Goal: Task Accomplishment & Management: Complete application form

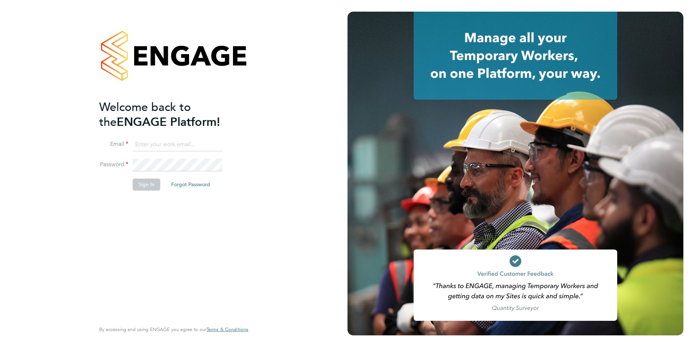
type input "[EMAIL_ADDRESS][DOMAIN_NAME]"
drag, startPoint x: 146, startPoint y: 183, endPoint x: 157, endPoint y: 188, distance: 12.4
click at [146, 183] on button "Sign In" at bounding box center [147, 185] width 28 height 12
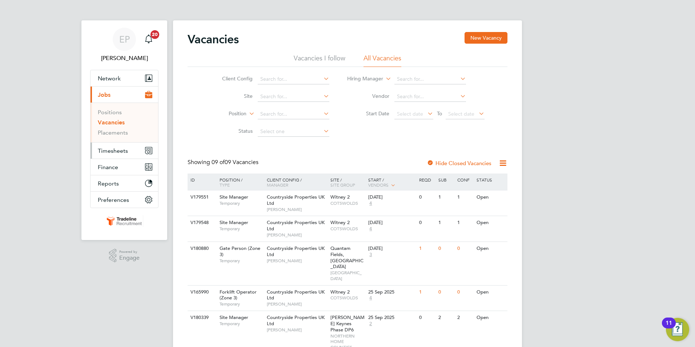
click at [108, 152] on span "Timesheets" at bounding box center [113, 150] width 30 height 7
click at [112, 147] on span "Timesheets" at bounding box center [113, 150] width 30 height 7
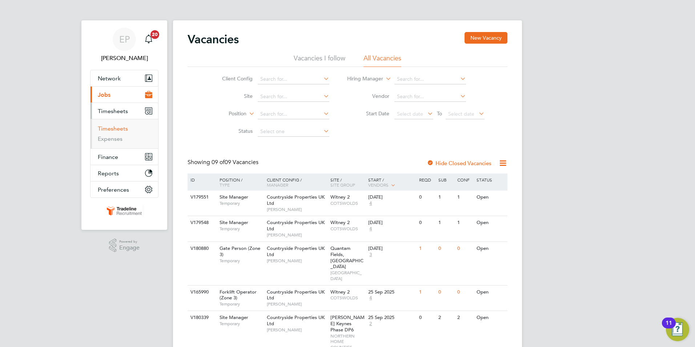
click at [115, 128] on link "Timesheets" at bounding box center [113, 128] width 30 height 7
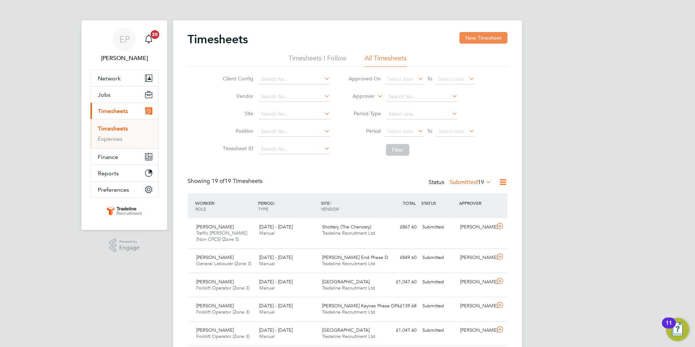
click at [479, 40] on button "New Timesheet" at bounding box center [484, 38] width 48 height 12
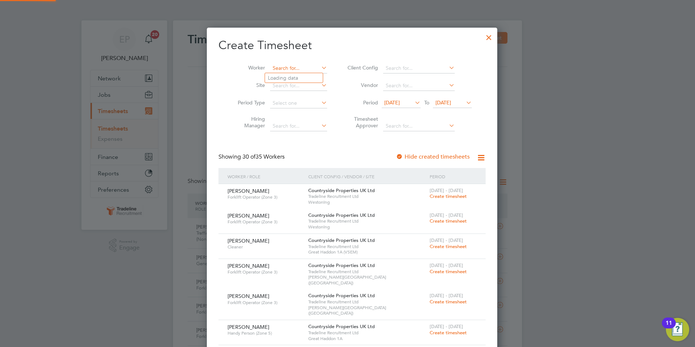
click at [315, 69] on input at bounding box center [298, 68] width 57 height 10
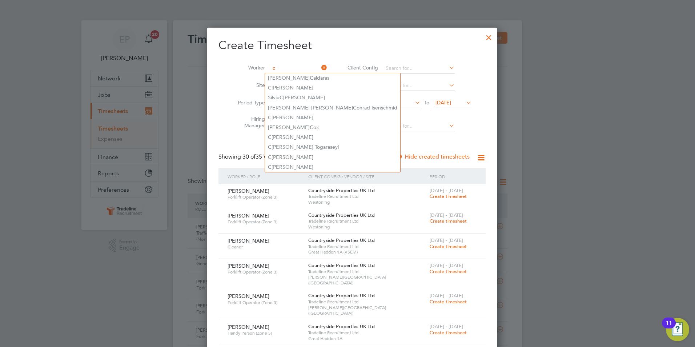
type input "c"
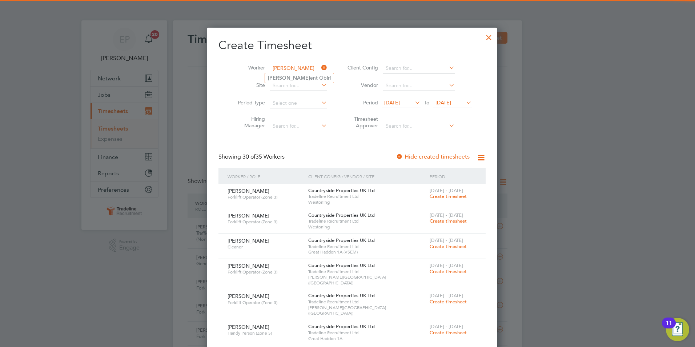
click at [300, 80] on li "[PERSON_NAME] ent [PERSON_NAME]" at bounding box center [299, 78] width 69 height 10
type input "[PERSON_NAME]"
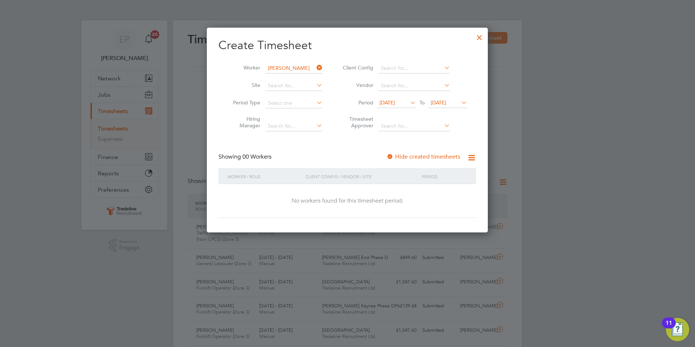
click at [418, 101] on span "To" at bounding box center [421, 102] width 9 height 9
click at [409, 104] on icon at bounding box center [409, 102] width 0 height 10
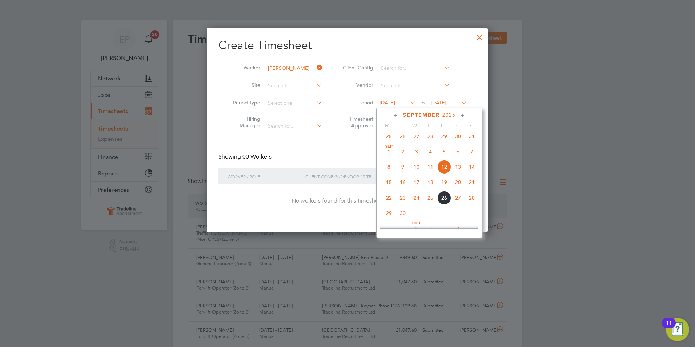
click at [390, 205] on span "22" at bounding box center [389, 198] width 14 height 14
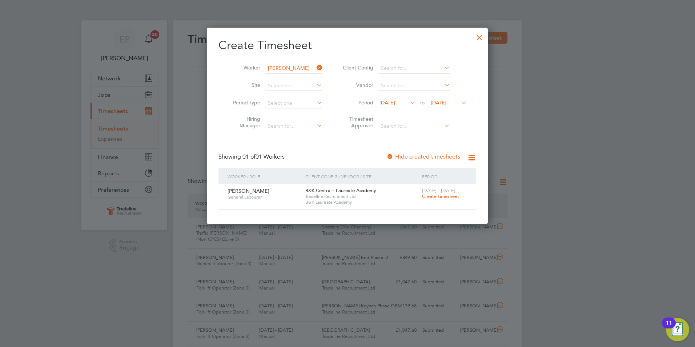
click at [456, 196] on span "Create timesheet" at bounding box center [440, 196] width 37 height 6
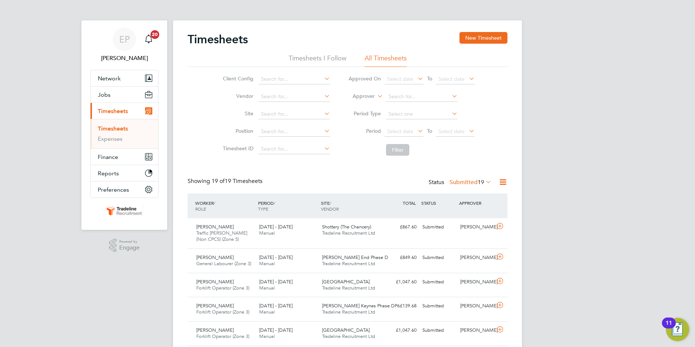
click at [456, 196] on span "Create timesheet" at bounding box center [440, 196] width 37 height 6
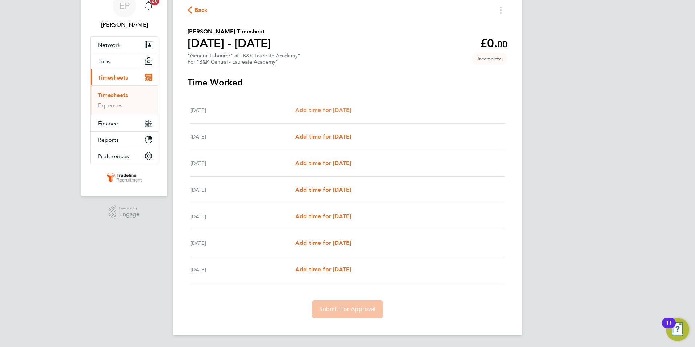
click at [322, 110] on span "Add time for [DATE]" at bounding box center [323, 110] width 56 height 7
select select "30"
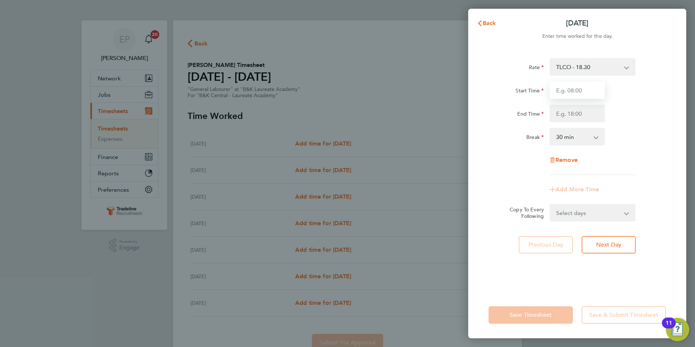
click at [576, 89] on input "Start Time" at bounding box center [577, 89] width 55 height 17
type input "07:00"
click at [599, 110] on input "End Time" at bounding box center [577, 113] width 55 height 17
type input "17:00"
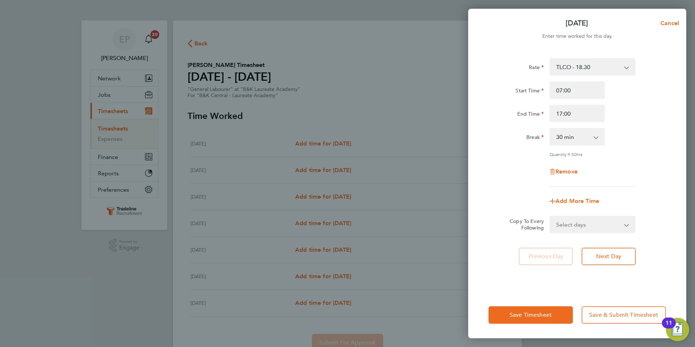
click at [617, 155] on div "Quantity: 9.50 hrs" at bounding box center [593, 154] width 86 height 6
click at [608, 228] on select "Select days Day Weekday (Mon-Fri) Weekend (Sat-Sun) [DATE] [DATE] [DATE] [DATE]…" at bounding box center [588, 224] width 76 height 16
select select "TUE"
click at [550, 216] on select "Select days Day Weekday (Mon-Fri) Weekend (Sat-Sun) [DATE] [DATE] [DATE] [DATE]…" at bounding box center [588, 224] width 76 height 16
select select "[DATE]"
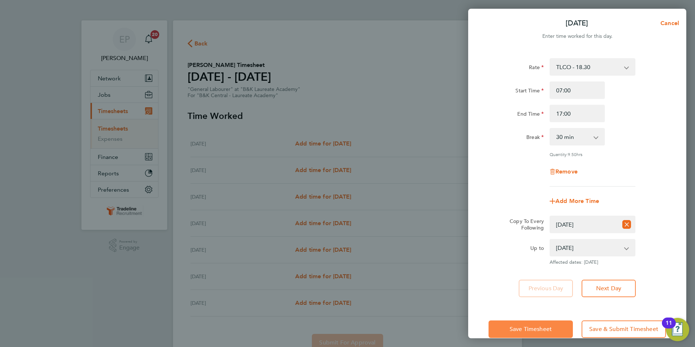
click at [542, 325] on span "Save Timesheet" at bounding box center [531, 328] width 42 height 7
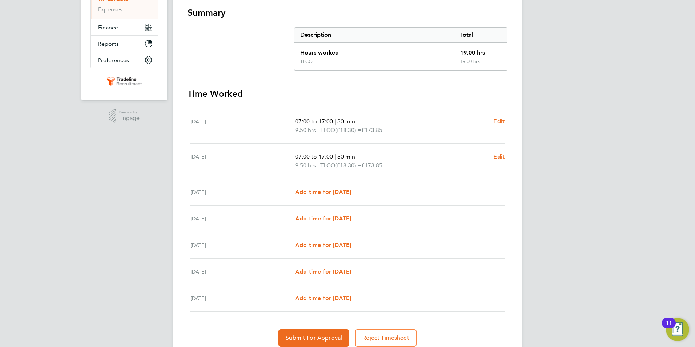
scroll to position [145, 0]
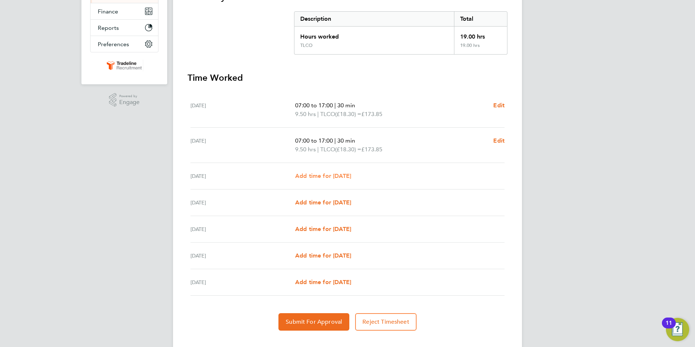
click at [318, 178] on span "Add time for [DATE]" at bounding box center [323, 175] width 56 height 7
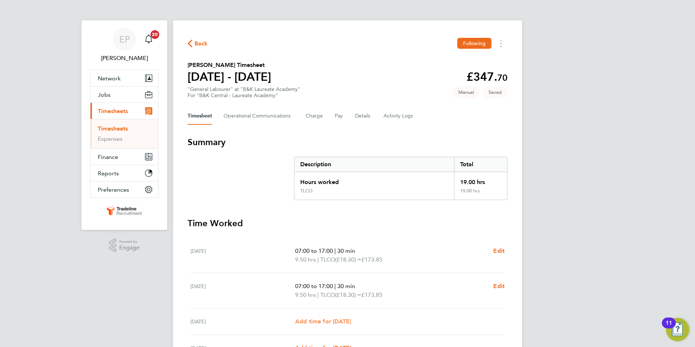
select select "30"
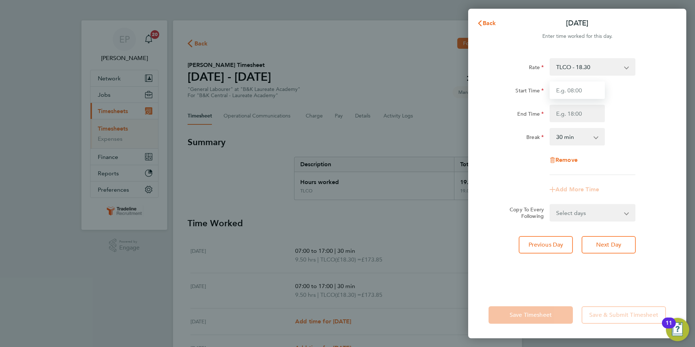
click at [585, 87] on input "Start Time" at bounding box center [577, 89] width 55 height 17
type input "07:00"
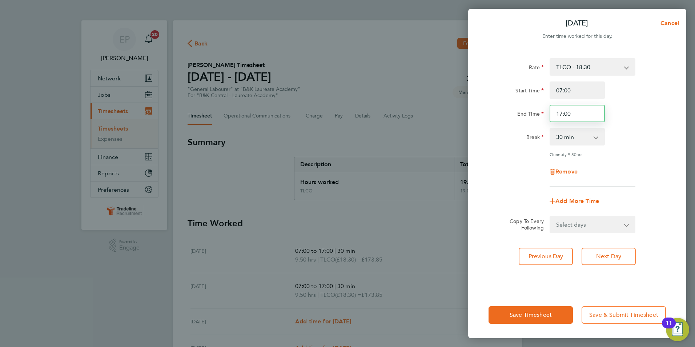
click at [582, 110] on input "17:00" at bounding box center [577, 113] width 55 height 17
type input "1"
type input "08:30"
click at [593, 134] on select "0 min 15 min 30 min 45 min 60 min 75 min 90 min" at bounding box center [572, 137] width 45 height 16
select select "0"
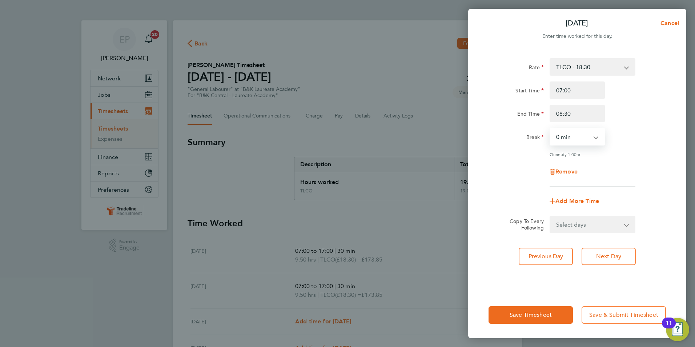
click at [550, 129] on select "0 min 15 min 30 min 45 min 60 min 75 min" at bounding box center [572, 137] width 45 height 16
click at [567, 200] on span "Add More Time" at bounding box center [578, 200] width 44 height 7
select select "null"
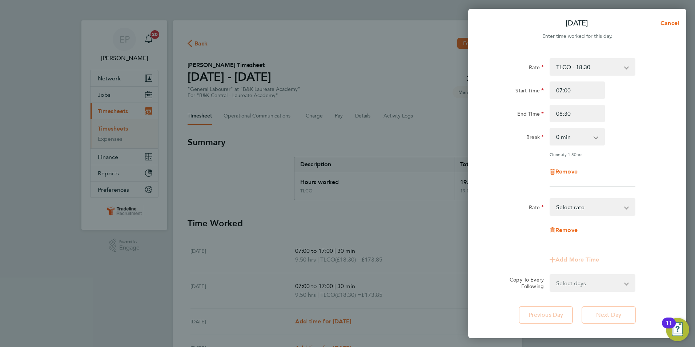
scroll to position [36, 0]
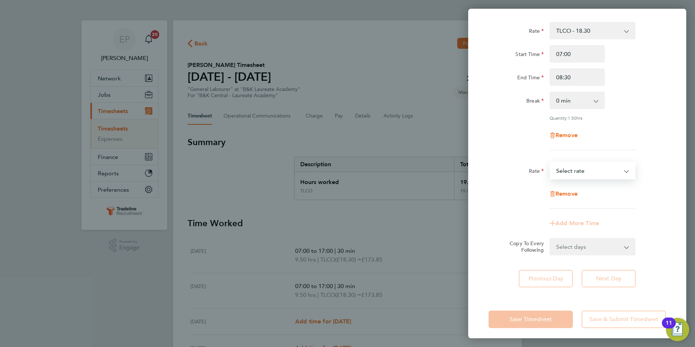
click at [601, 170] on select "TLCO - 18.30 Select rate" at bounding box center [588, 171] width 76 height 16
select select "30"
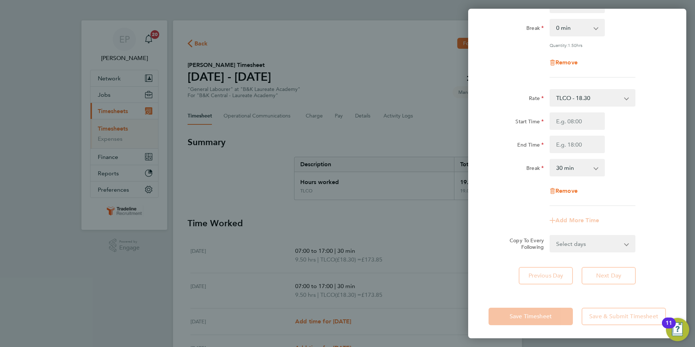
scroll to position [110, 0]
click at [586, 117] on input "Start Time" at bounding box center [577, 120] width 55 height 17
type input "11:30"
click at [588, 148] on input "End Time" at bounding box center [577, 143] width 55 height 17
type input "17:00"
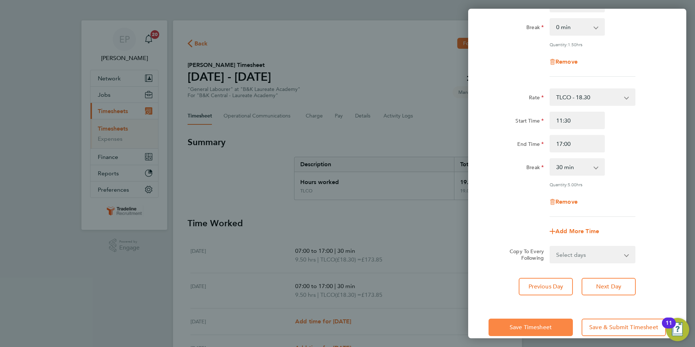
click at [551, 324] on span "Save Timesheet" at bounding box center [531, 327] width 42 height 7
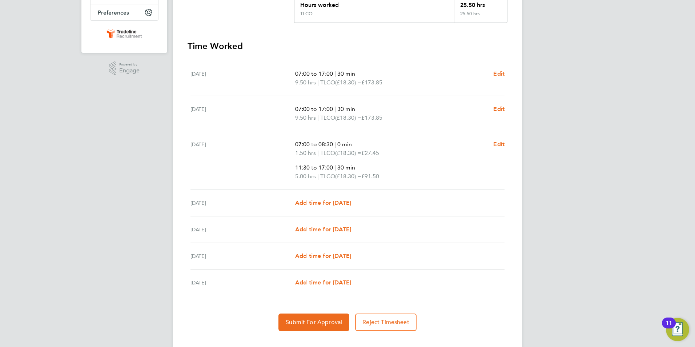
scroll to position [182, 0]
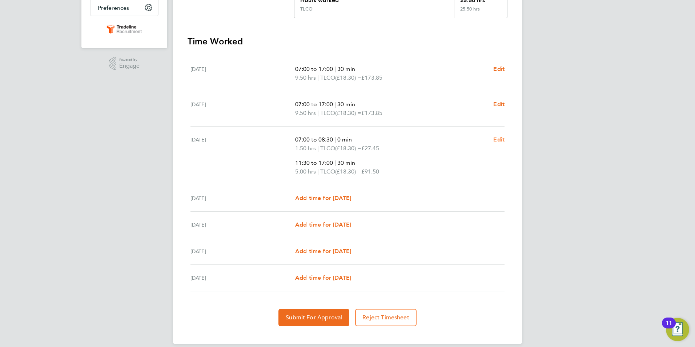
click at [502, 141] on span "Edit" at bounding box center [498, 139] width 11 height 7
select select "30"
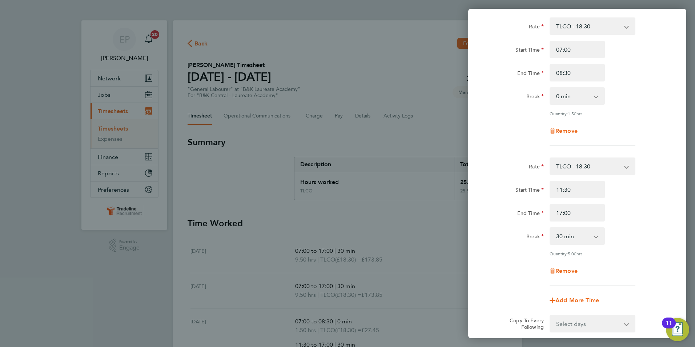
scroll to position [109, 0]
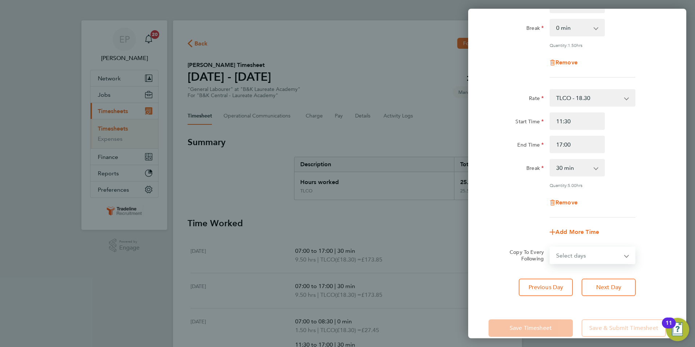
click at [586, 253] on select "Select days Day Weekday (Mon-Fri) Weekend (Sat-Sun) [DATE] [DATE] [DATE] [DATE]" at bounding box center [588, 255] width 76 height 16
select select "THU"
click at [550, 247] on select "Select days Day Weekday (Mon-Fri) Weekend (Sat-Sun) [DATE] [DATE] [DATE] [DATE]" at bounding box center [588, 255] width 76 height 16
select select "[DATE]"
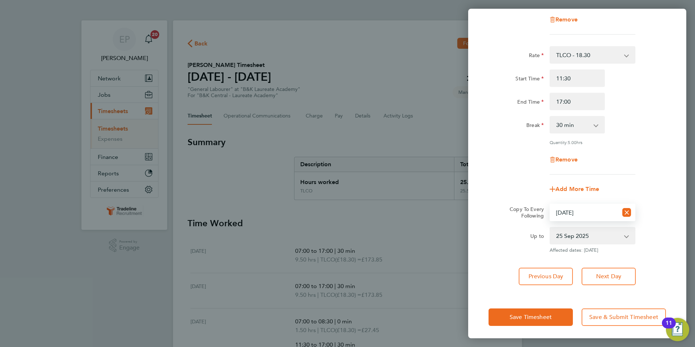
scroll to position [153, 0]
click at [546, 313] on span "Save Timesheet" at bounding box center [531, 316] width 42 height 7
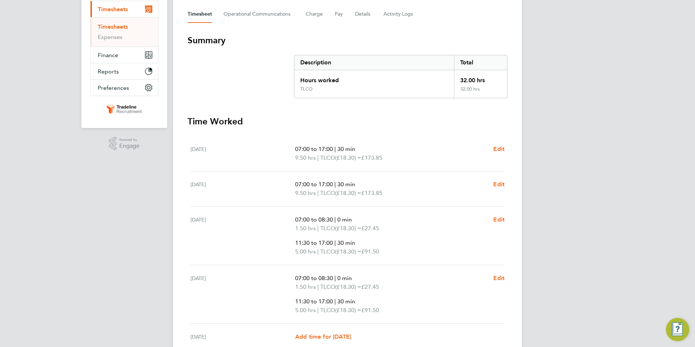
scroll to position [218, 0]
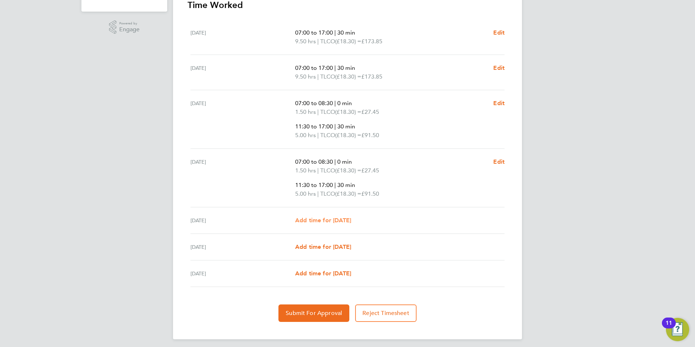
click at [319, 220] on span "Add time for [DATE]" at bounding box center [323, 220] width 56 height 7
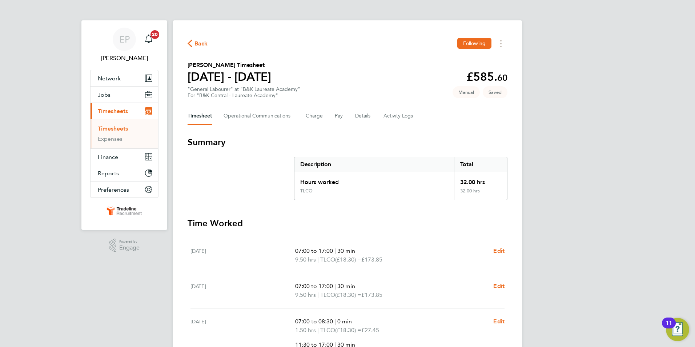
select select "30"
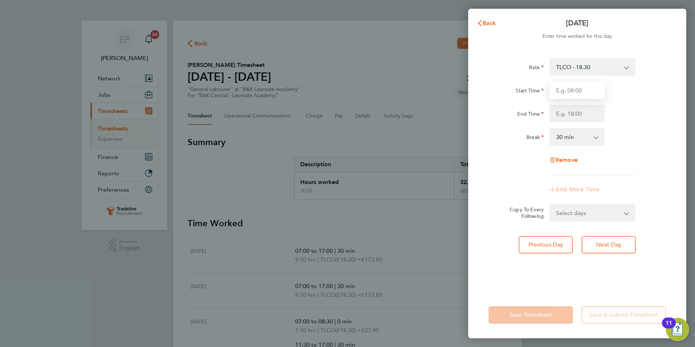
click at [589, 93] on input "Start Time" at bounding box center [577, 89] width 55 height 17
type input "07:00"
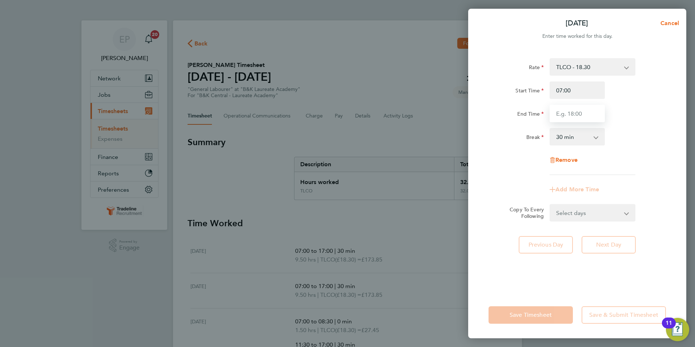
drag, startPoint x: 572, startPoint y: 115, endPoint x: 581, endPoint y: 105, distance: 12.9
click at [572, 115] on input "End Time" at bounding box center [577, 113] width 55 height 17
type input "08:30"
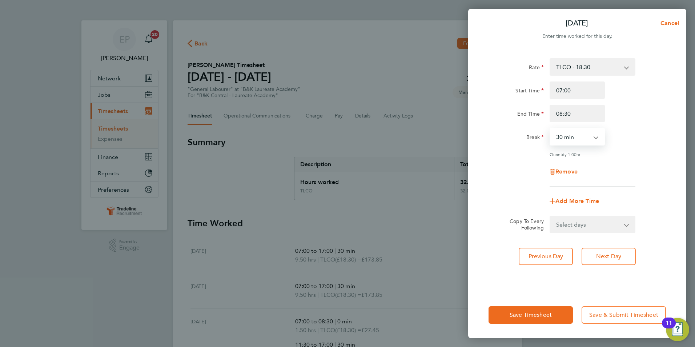
click at [581, 142] on select "0 min 15 min 30 min 45 min 60 min 75 min" at bounding box center [572, 137] width 45 height 16
select select "0"
click at [550, 129] on select "0 min 15 min 30 min 45 min 60 min 75 min" at bounding box center [572, 137] width 45 height 16
click at [568, 199] on span "Add More Time" at bounding box center [578, 200] width 44 height 7
select select "null"
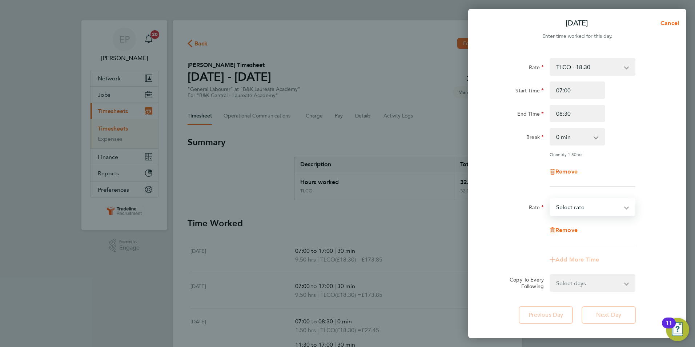
click at [576, 205] on select "TLCO - 18.30 Select rate" at bounding box center [588, 207] width 76 height 16
select select "30"
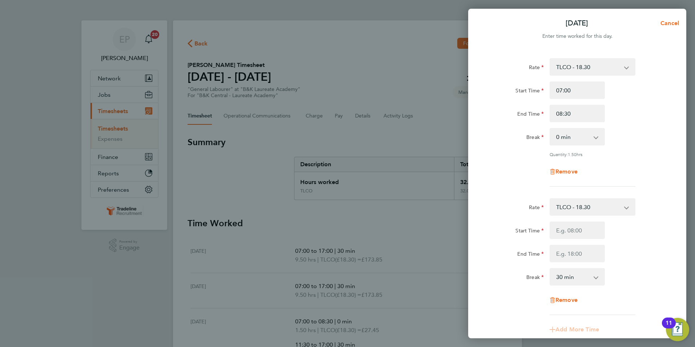
scroll to position [109, 0]
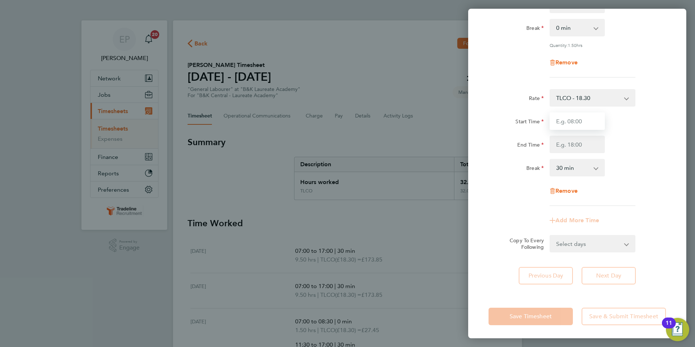
click at [577, 126] on input "Start Time" at bounding box center [577, 120] width 55 height 17
type input "13:30"
click at [576, 137] on input "End Time" at bounding box center [577, 144] width 55 height 17
type input "16:00"
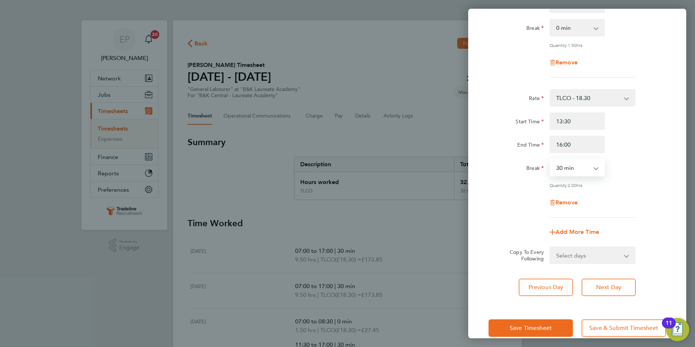
click at [591, 162] on select "0 min 15 min 30 min 45 min 60 min 75 min 90 min" at bounding box center [572, 168] width 45 height 16
select select "0"
click at [550, 160] on select "0 min 15 min 30 min 45 min 60 min 75 min 90 min" at bounding box center [572, 168] width 45 height 16
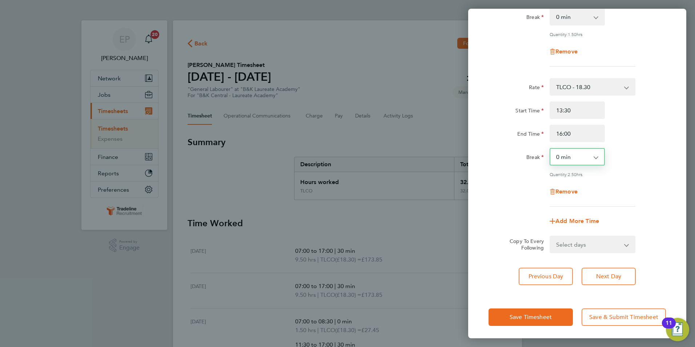
scroll to position [121, 0]
click at [548, 318] on span "Save Timesheet" at bounding box center [531, 316] width 42 height 7
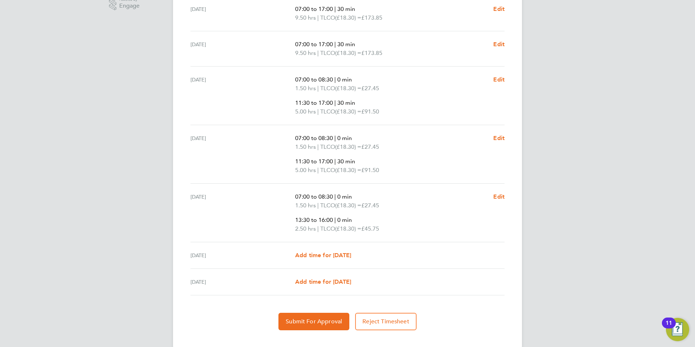
scroll to position [254, 0]
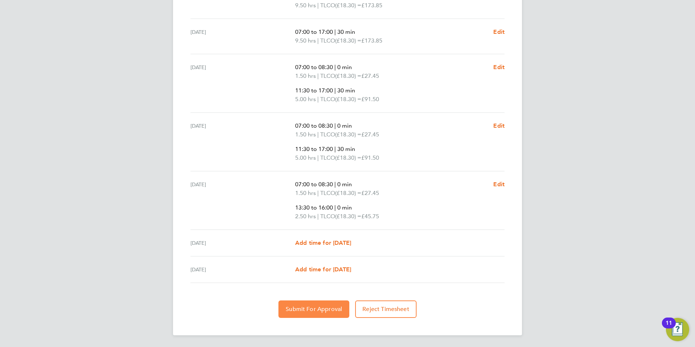
click at [320, 307] on span "Submit For Approval" at bounding box center [314, 308] width 56 height 7
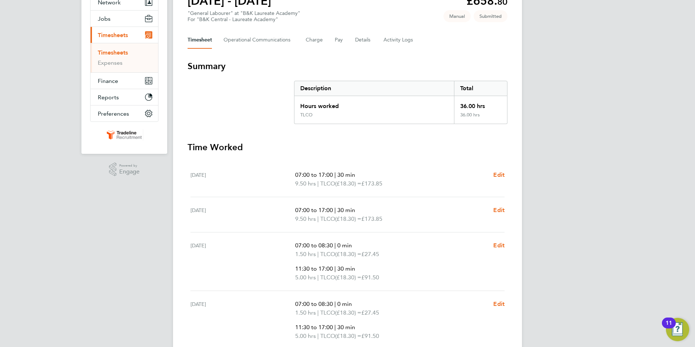
scroll to position [36, 0]
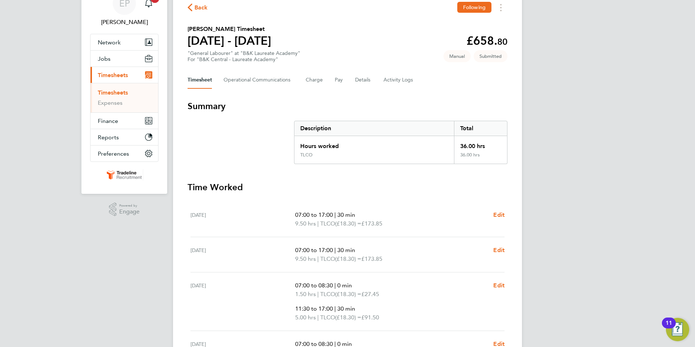
click at [117, 92] on link "Timesheets" at bounding box center [113, 92] width 30 height 7
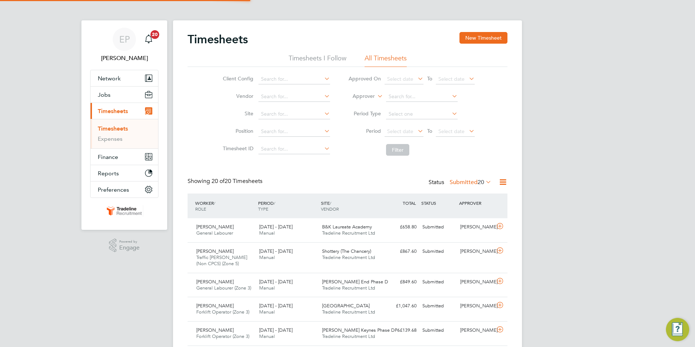
scroll to position [4, 4]
click at [477, 37] on button "New Timesheet" at bounding box center [484, 38] width 48 height 12
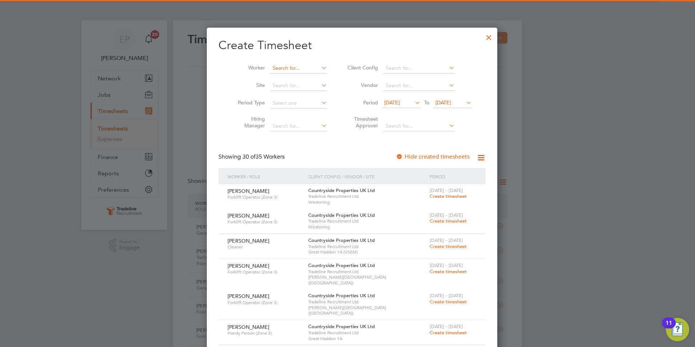
click at [294, 65] on input at bounding box center [298, 68] width 57 height 10
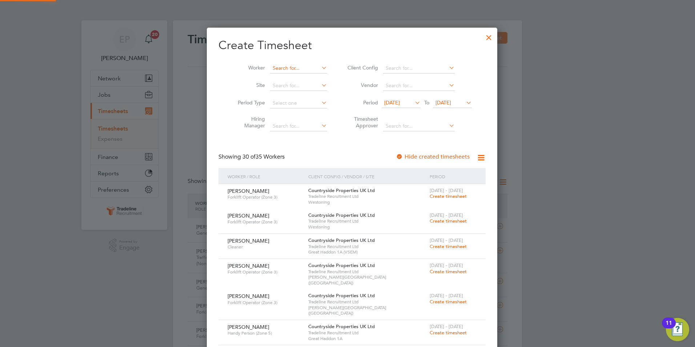
click at [290, 66] on input at bounding box center [298, 68] width 57 height 10
type input "d"
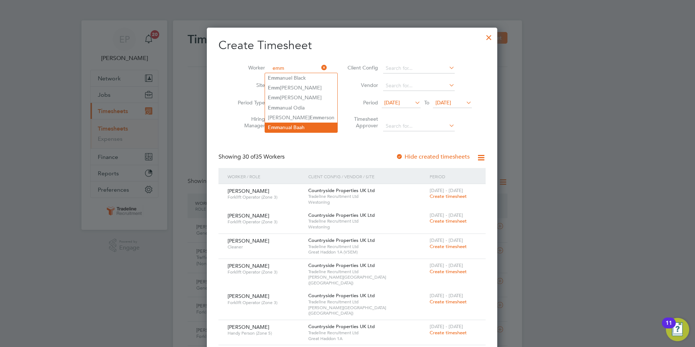
click at [299, 124] on li "Emm anual Baah" at bounding box center [301, 128] width 72 height 10
type input "[PERSON_NAME]"
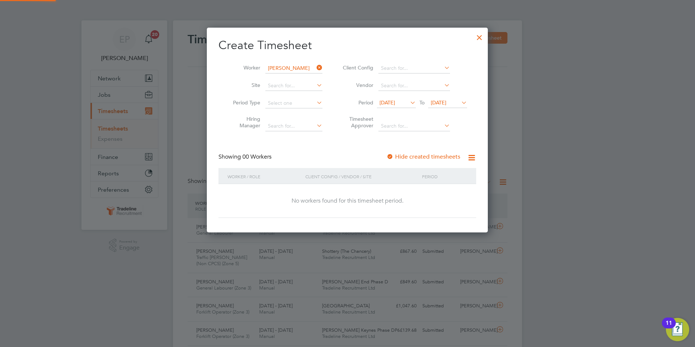
click at [409, 104] on icon at bounding box center [409, 102] width 0 height 10
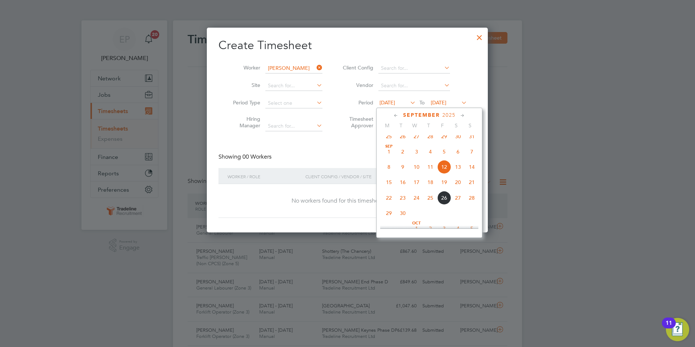
click at [392, 202] on span "22" at bounding box center [389, 198] width 14 height 14
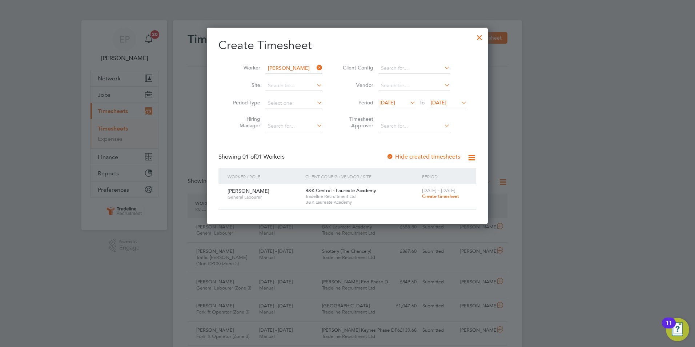
click at [452, 196] on span "Create timesheet" at bounding box center [440, 196] width 37 height 6
